Goal: Transaction & Acquisition: Purchase product/service

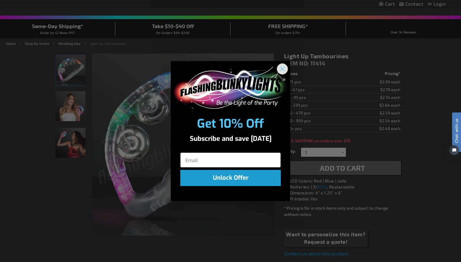
click at [283, 70] on icon "Close dialog" at bounding box center [282, 69] width 4 height 4
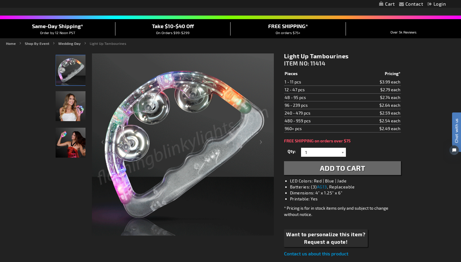
click at [340, 153] on div at bounding box center [343, 152] width 6 height 9
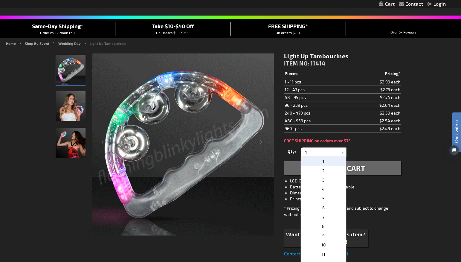
drag, startPoint x: 312, startPoint y: 152, endPoint x: 297, endPoint y: 151, distance: 15.0
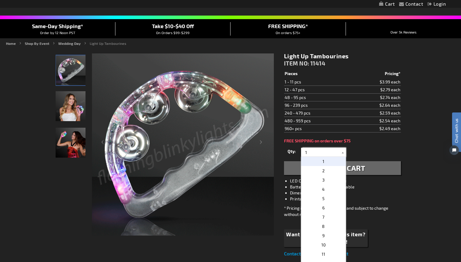
click at [297, 151] on div "Qty 1 2 3 4 5 6 7 8 9 10 11 12 24 36 48 60 72 84 96 108 120 132 144 156 168" at bounding box center [342, 152] width 117 height 12
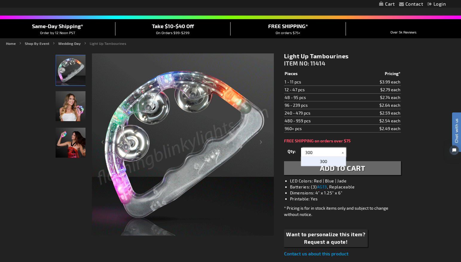
type input "300"
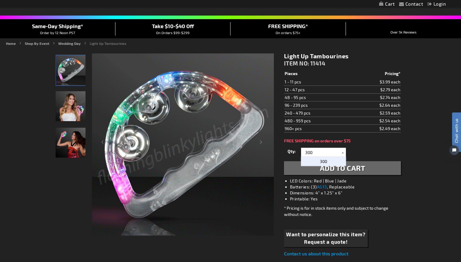
click at [314, 160] on p "300" at bounding box center [323, 161] width 45 height 9
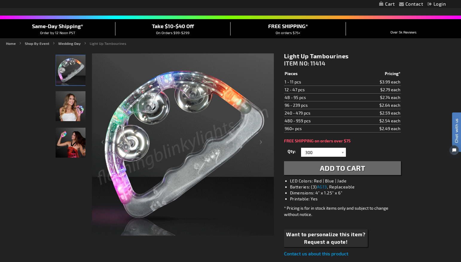
click at [358, 168] on span "Add to Cart" at bounding box center [342, 167] width 45 height 9
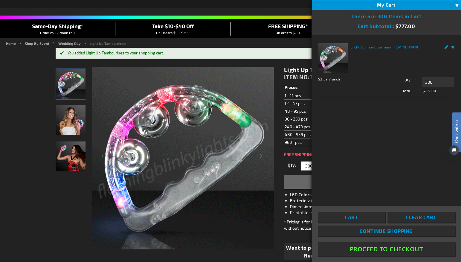
click at [455, 6] on button "Close" at bounding box center [456, 5] width 7 height 7
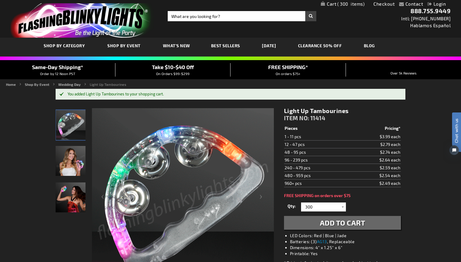
click at [340, 4] on span "300" at bounding box center [350, 3] width 27 height 5
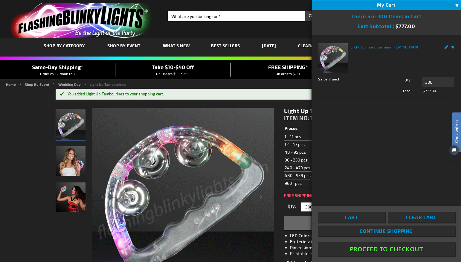
click at [456, 4] on button "Close" at bounding box center [456, 5] width 7 height 7
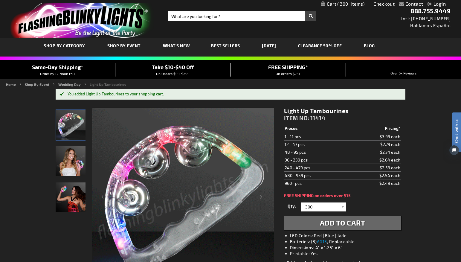
click at [173, 45] on span "What's New" at bounding box center [176, 45] width 27 height 5
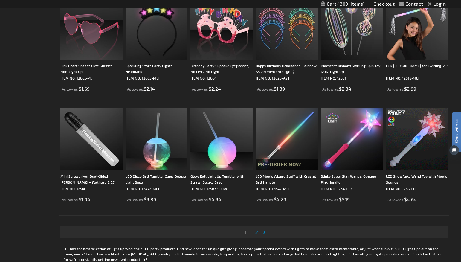
scroll to position [1023, 0]
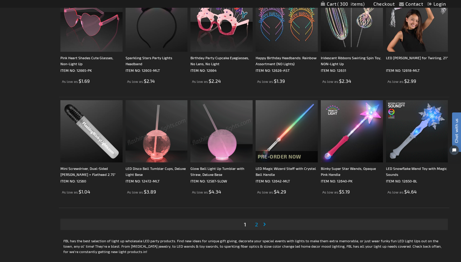
click at [255, 225] on span "2" at bounding box center [256, 224] width 3 height 7
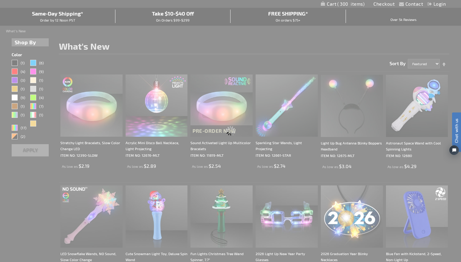
scroll to position [0, 0]
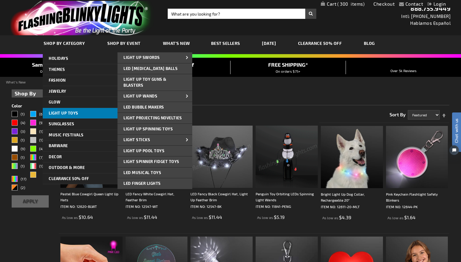
scroll to position [3, 0]
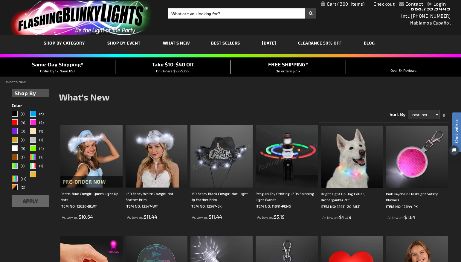
click at [339, 4] on span "300" at bounding box center [350, 3] width 27 height 5
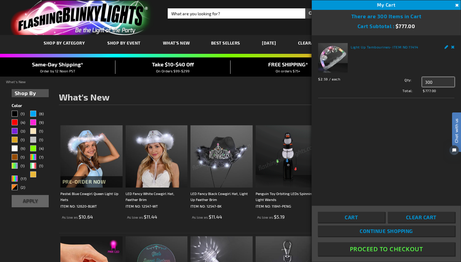
click at [427, 82] on input "300" at bounding box center [438, 82] width 32 height 10
type input "200"
click at [437, 93] on span "Update" at bounding box center [435, 93] width 14 height 4
drag, startPoint x: 433, startPoint y: 83, endPoint x: 423, endPoint y: 82, distance: 9.3
click at [423, 82] on input "200" at bounding box center [438, 82] width 32 height 10
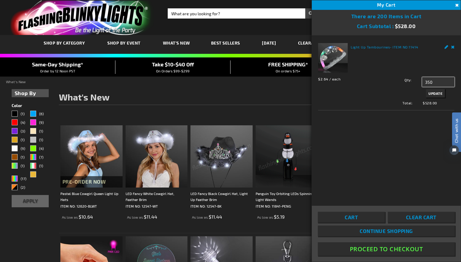
type input "350"
click at [433, 91] on span "Update" at bounding box center [435, 93] width 14 height 4
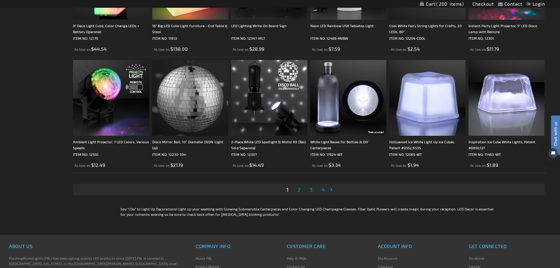
scroll to position [1255, 0]
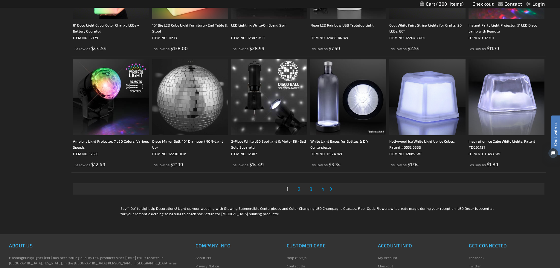
click at [299, 190] on span "2" at bounding box center [298, 189] width 3 height 7
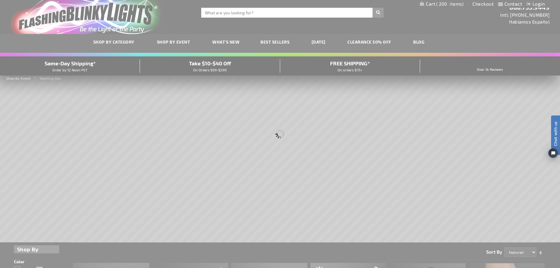
scroll to position [0, 0]
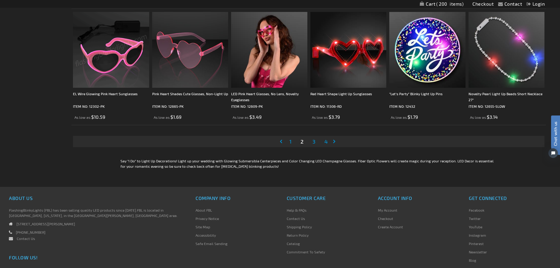
scroll to position [1227, 0]
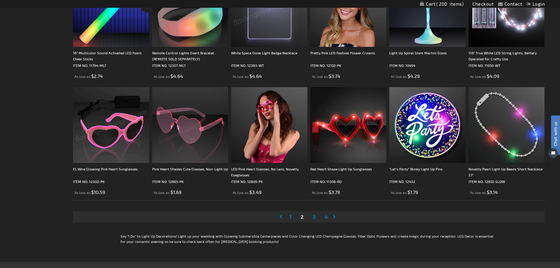
click at [314, 216] on span "3" at bounding box center [313, 217] width 3 height 7
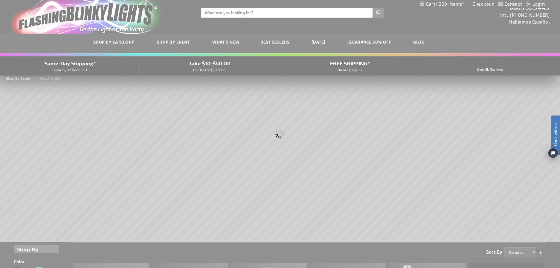
scroll to position [0, 0]
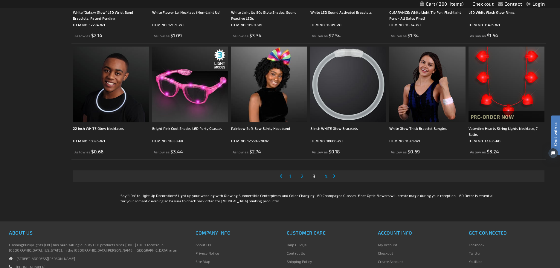
scroll to position [1280, 0]
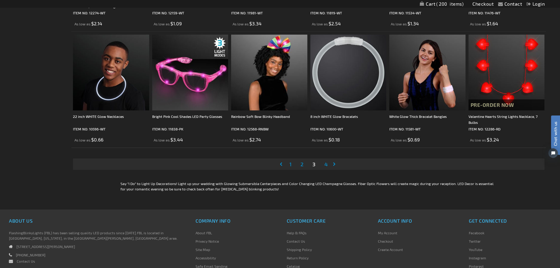
click at [325, 163] on span "4" at bounding box center [325, 164] width 3 height 7
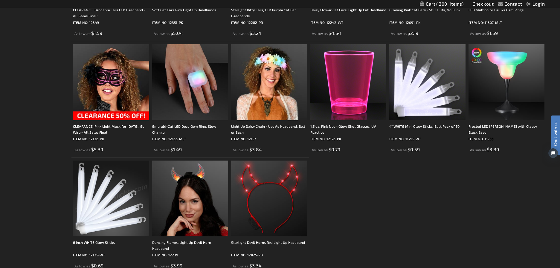
scroll to position [456, 0]
